Goal: Task Accomplishment & Management: Use online tool/utility

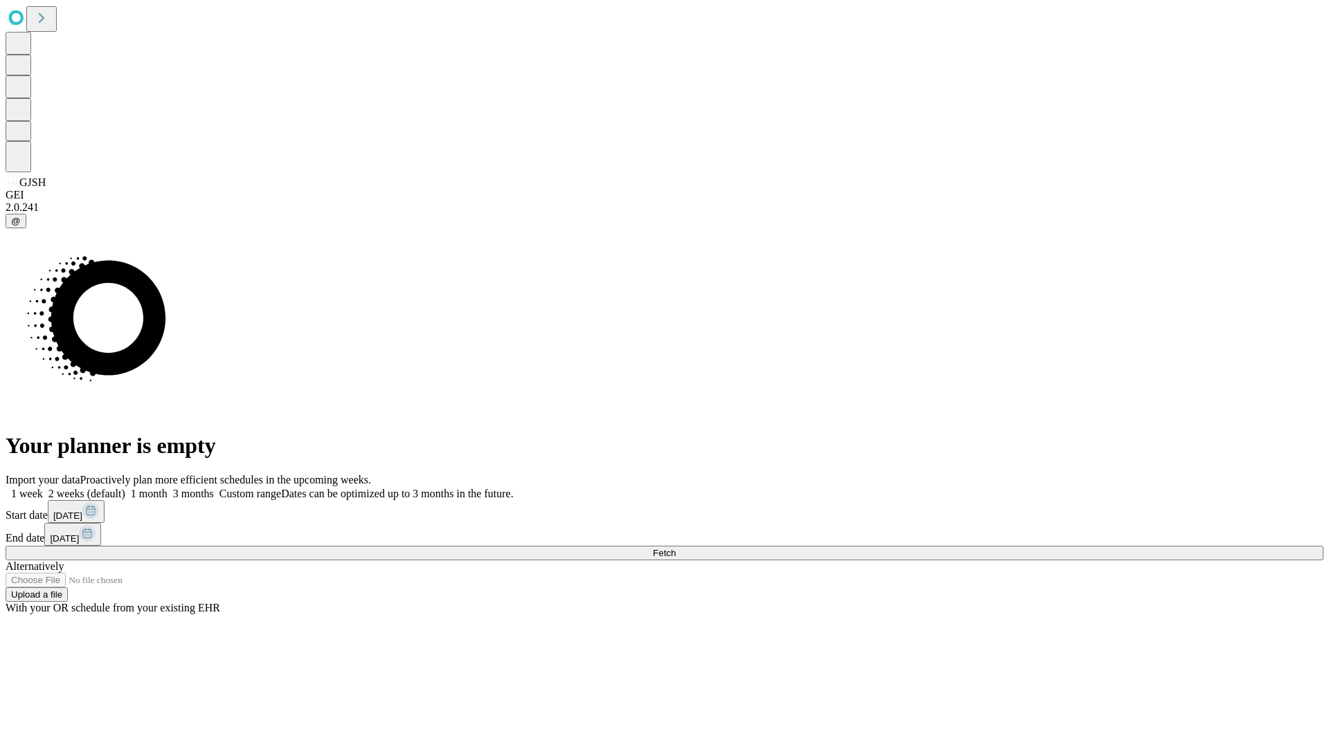
click at [675, 548] on span "Fetch" at bounding box center [664, 553] width 23 height 10
